Goal: Use online tool/utility

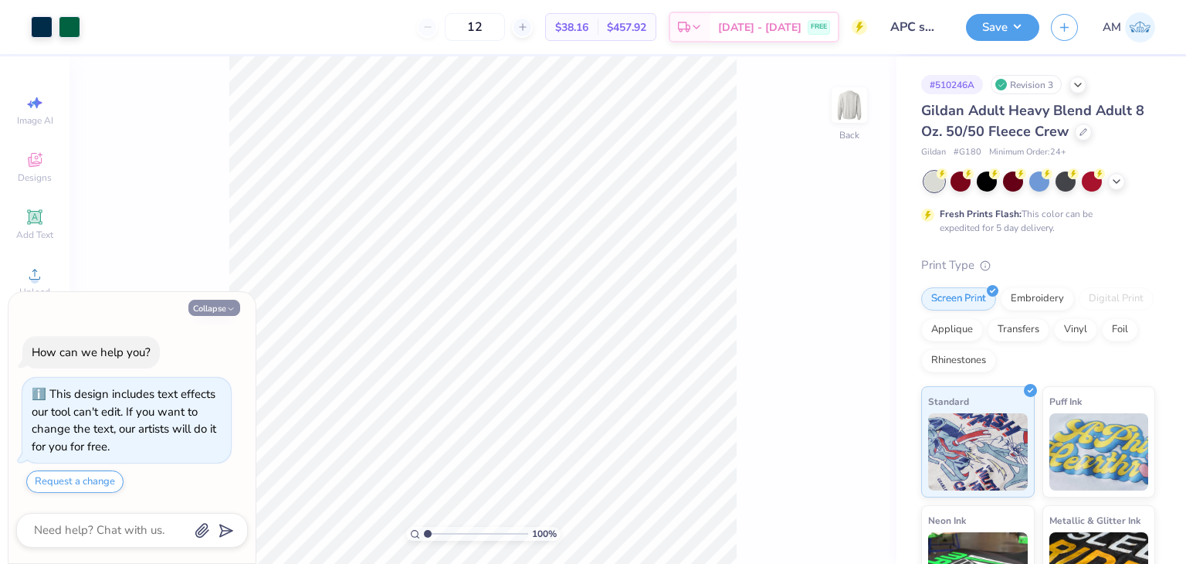
click at [225, 307] on button "Collapse" at bounding box center [214, 308] width 52 height 16
type textarea "x"
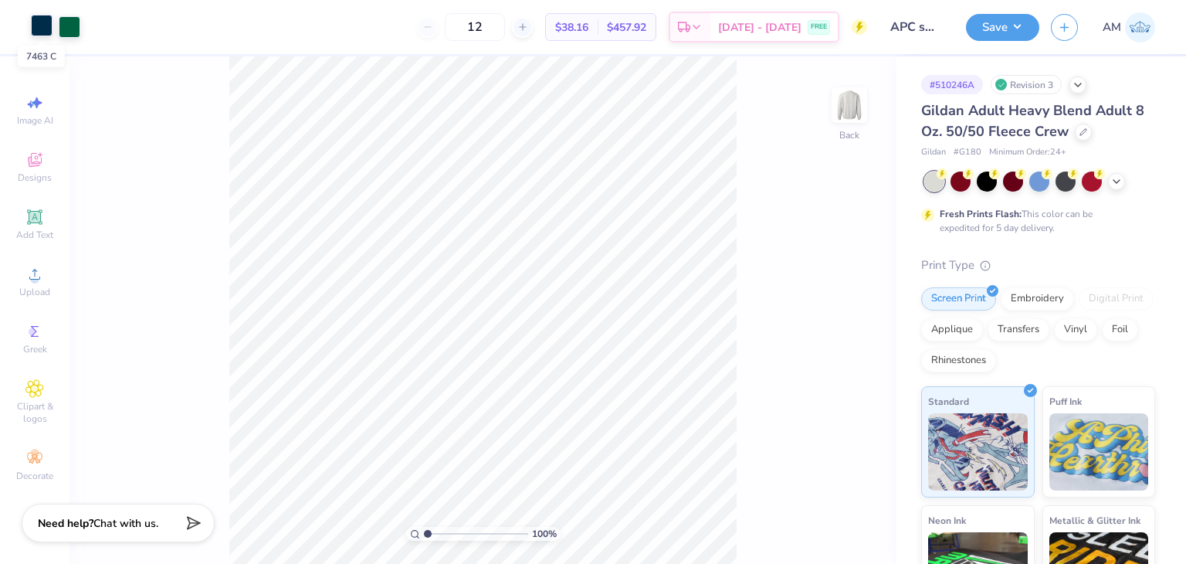
click at [45, 32] on div at bounding box center [42, 26] width 22 height 22
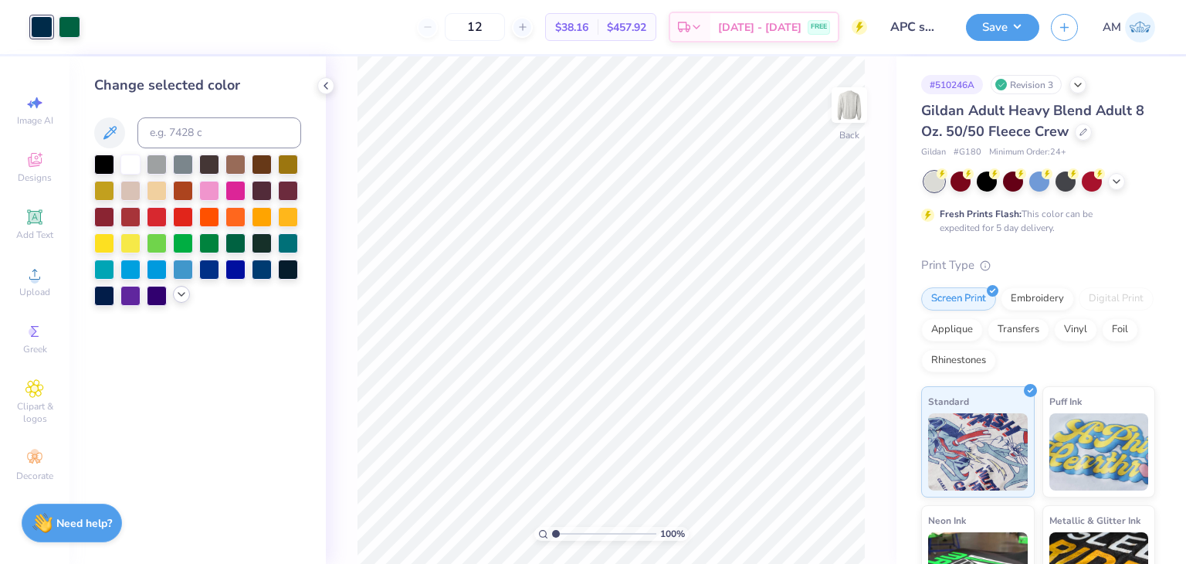
click at [175, 293] on icon at bounding box center [181, 294] width 12 height 12
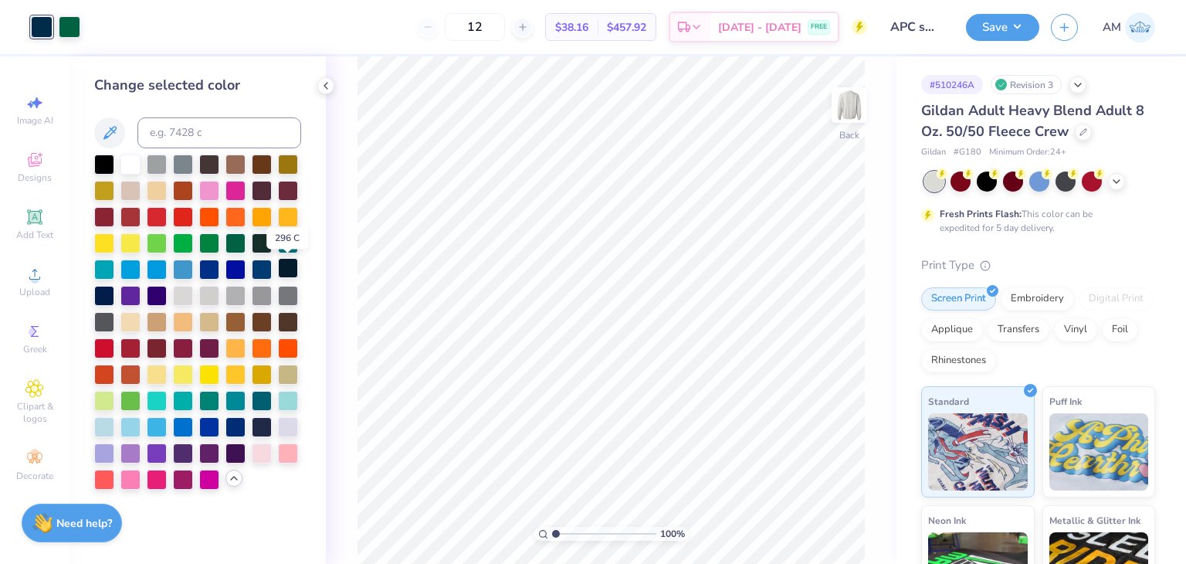
click at [287, 272] on div at bounding box center [288, 268] width 20 height 20
click at [100, 157] on div at bounding box center [104, 163] width 20 height 20
click at [327, 88] on polyline at bounding box center [325, 86] width 3 height 6
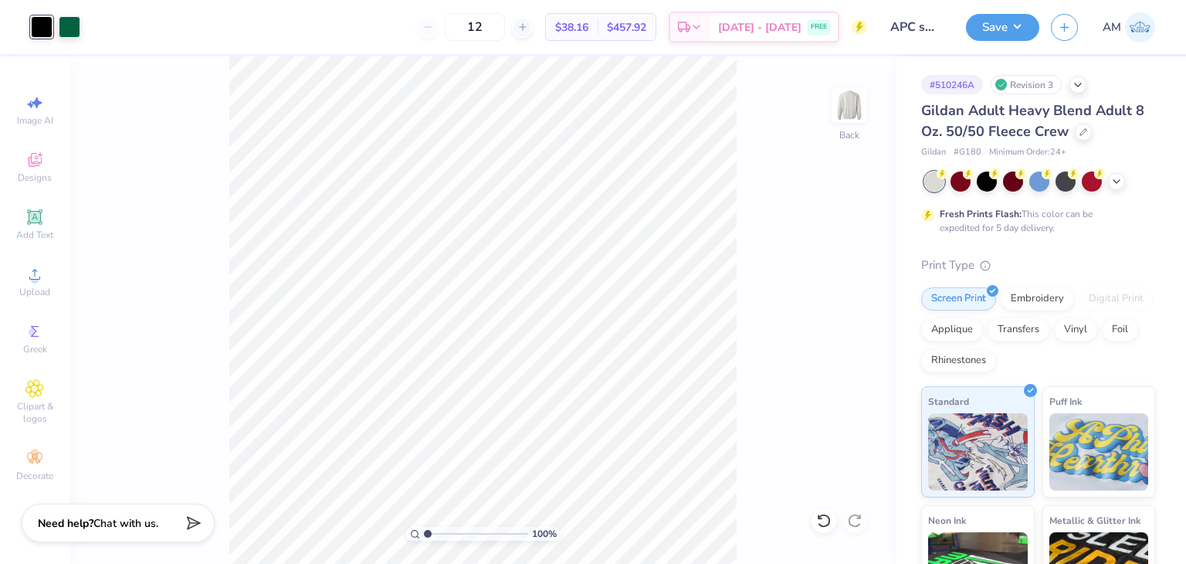
click at [172, 103] on div "100 % Back" at bounding box center [483, 309] width 827 height 507
click at [553, 537] on span "100 %" at bounding box center [544, 534] width 25 height 14
click at [534, 533] on span "100 %" at bounding box center [544, 534] width 25 height 14
type input "1.25"
type textarea "x"
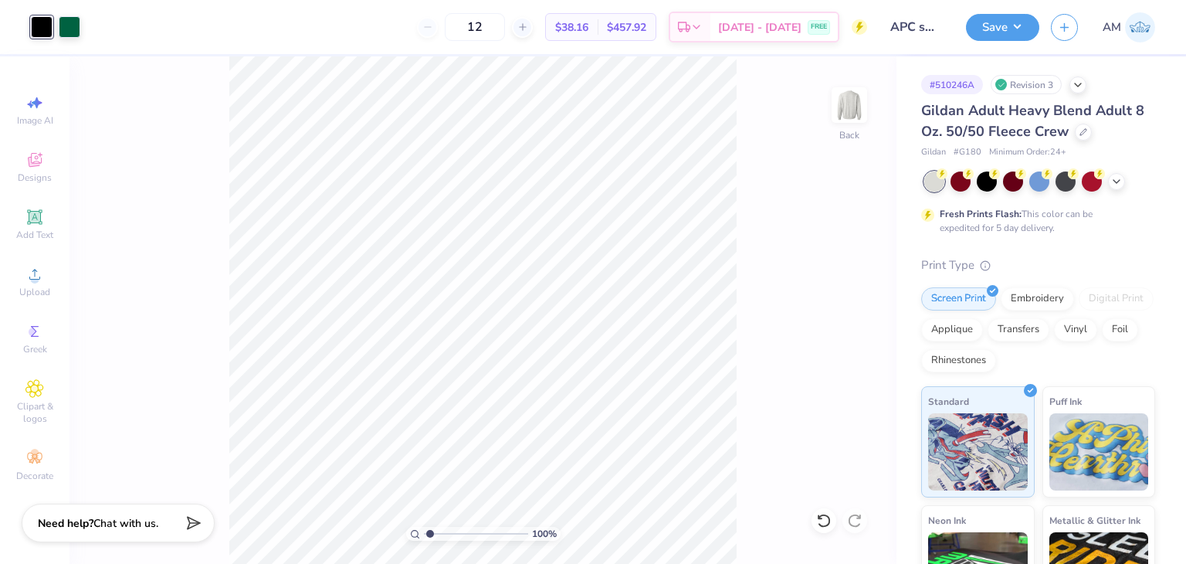
type input "1.01"
type textarea "x"
type input "1"
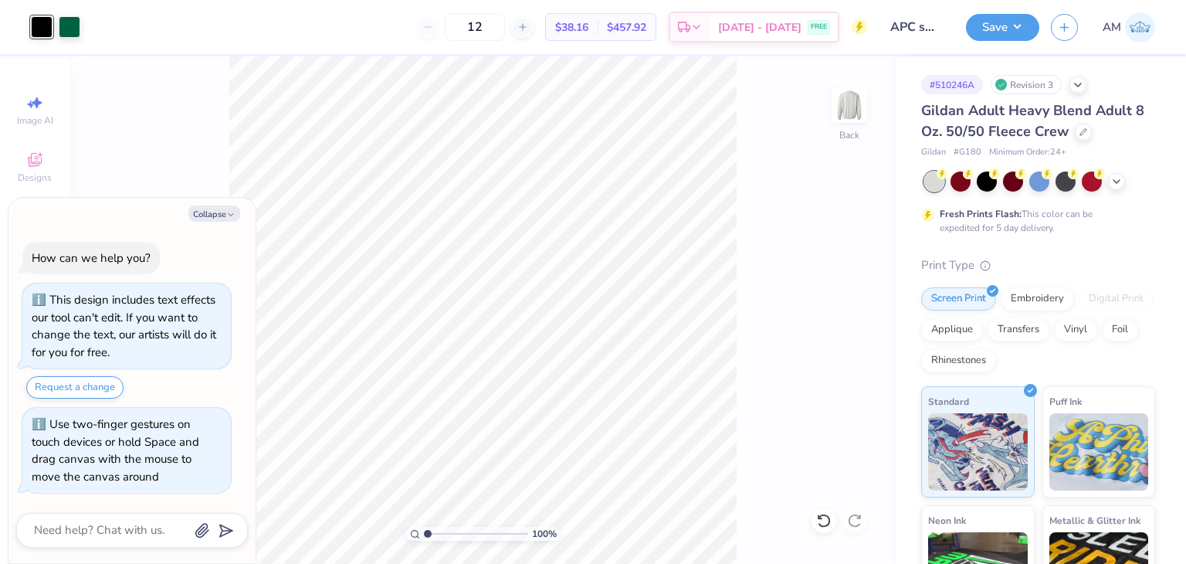
drag, startPoint x: 430, startPoint y: 535, endPoint x: 417, endPoint y: 535, distance: 13.1
click at [424, 535] on input "range" at bounding box center [476, 534] width 104 height 14
click at [219, 209] on button "Collapse" at bounding box center [214, 213] width 52 height 16
type textarea "x"
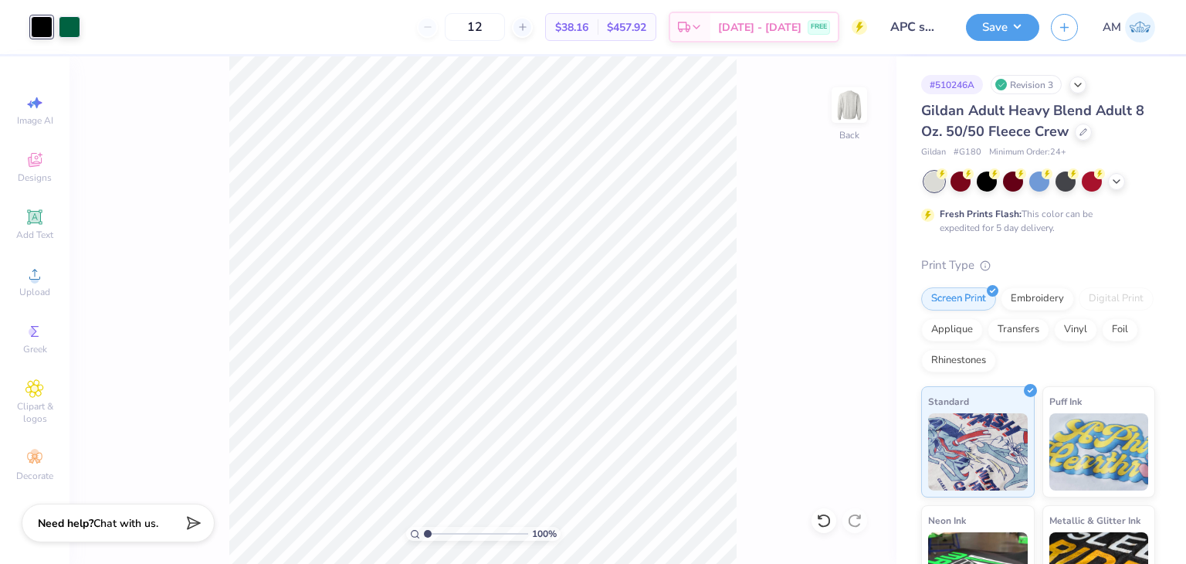
click at [42, 74] on div "Image AI Designs Add Text Upload Greek Clipart & logos Decorate" at bounding box center [35, 309] width 70 height 507
